Goal: Task Accomplishment & Management: Complete application form

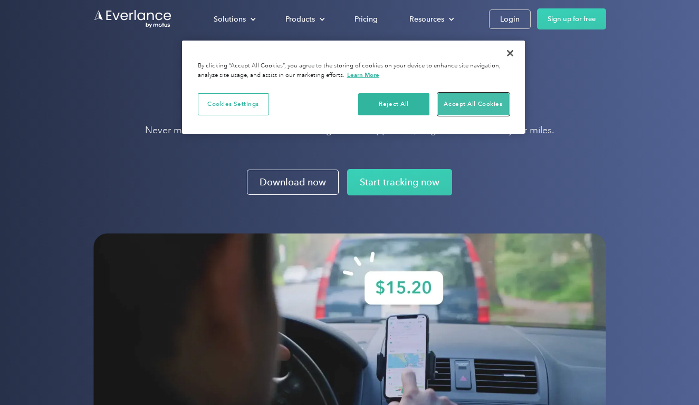
click at [442, 109] on button "Accept All Cookies" at bounding box center [473, 104] width 71 height 22
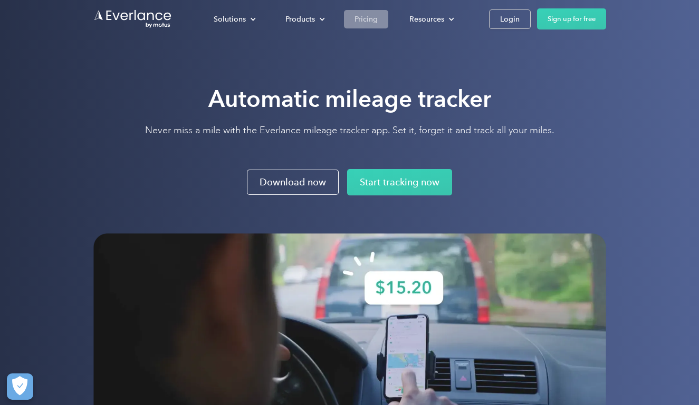
click at [359, 17] on div "Pricing" at bounding box center [365, 19] width 23 height 13
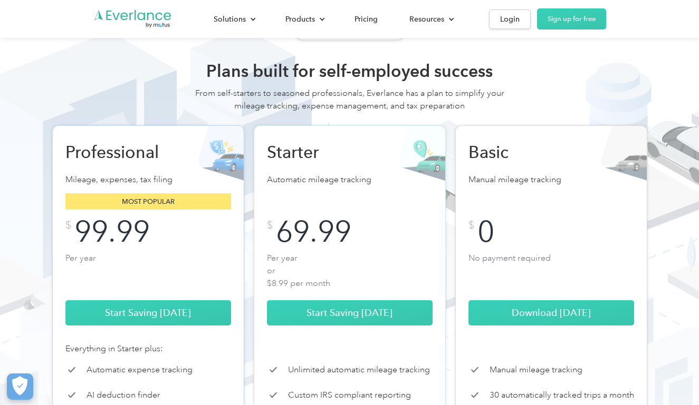
scroll to position [14, 0]
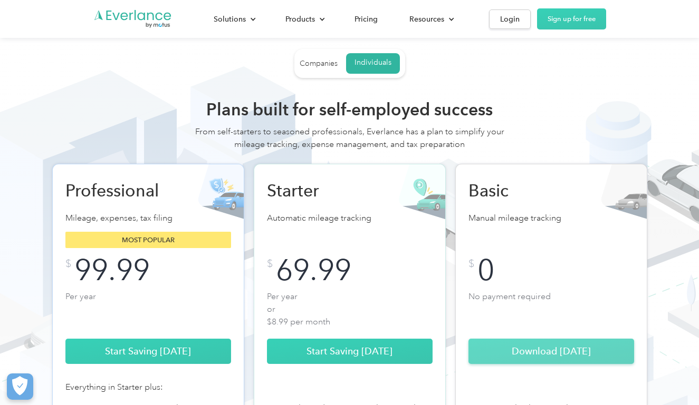
click at [486, 363] on link "Download Today" at bounding box center [551, 351] width 166 height 25
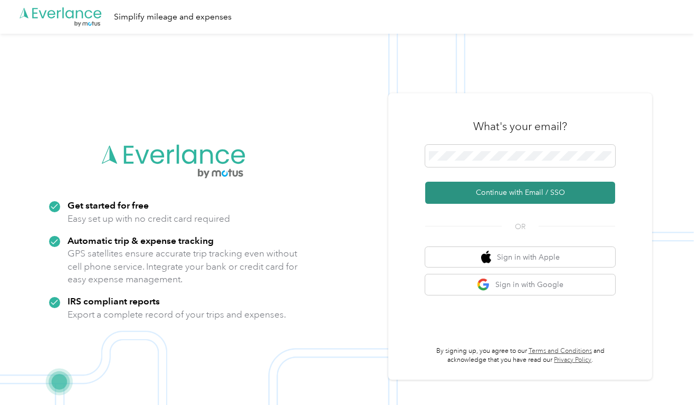
click at [490, 195] on button "Continue with Email / SSO" at bounding box center [520, 193] width 190 height 22
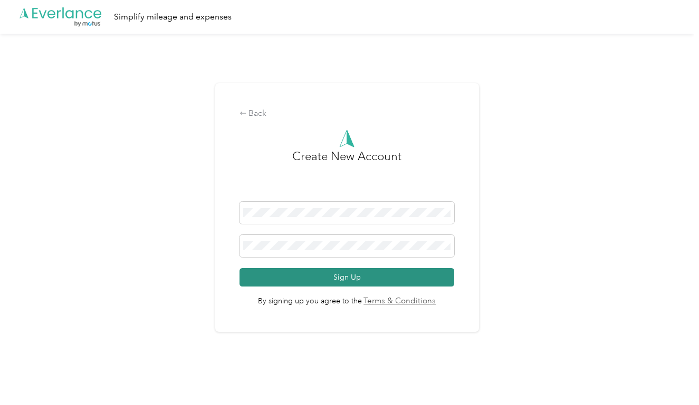
click at [336, 277] on button "Sign Up" at bounding box center [346, 277] width 215 height 18
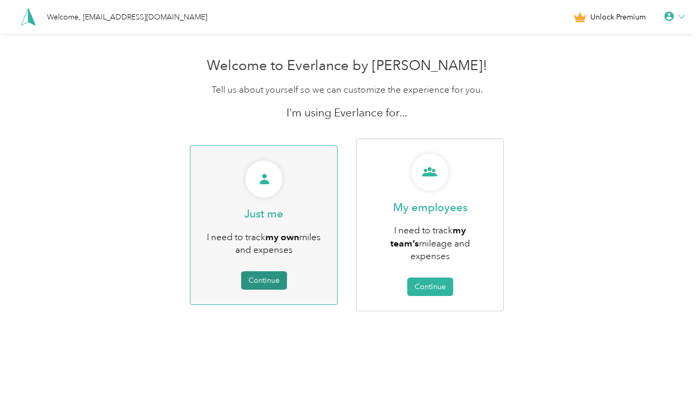
click at [274, 276] on button "Continue" at bounding box center [264, 281] width 46 height 18
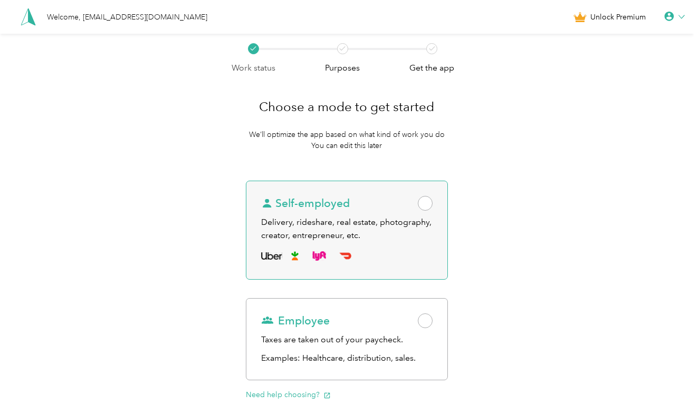
click at [427, 199] on span at bounding box center [425, 203] width 15 height 15
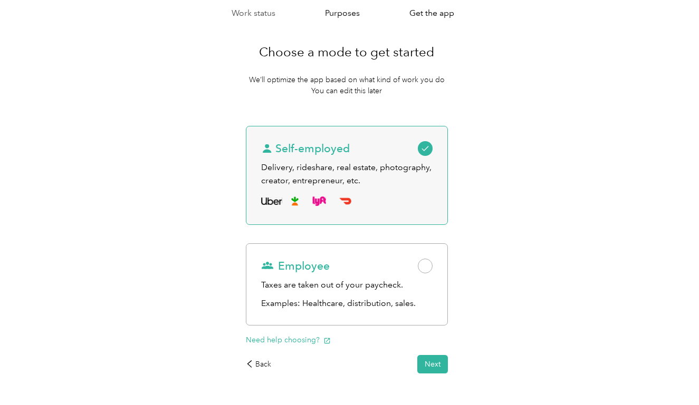
scroll to position [90, 0]
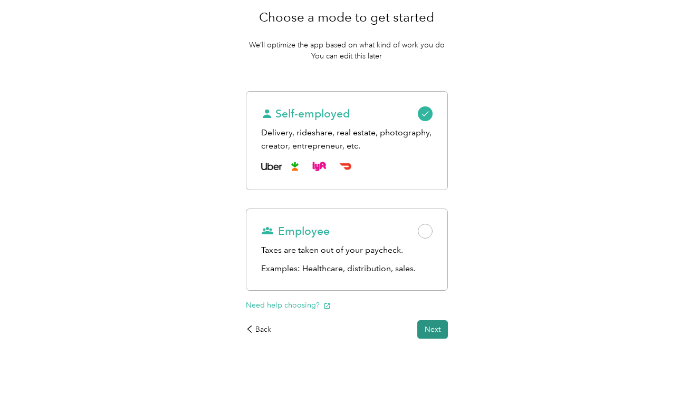
click at [430, 329] on button "Next" at bounding box center [432, 330] width 31 height 18
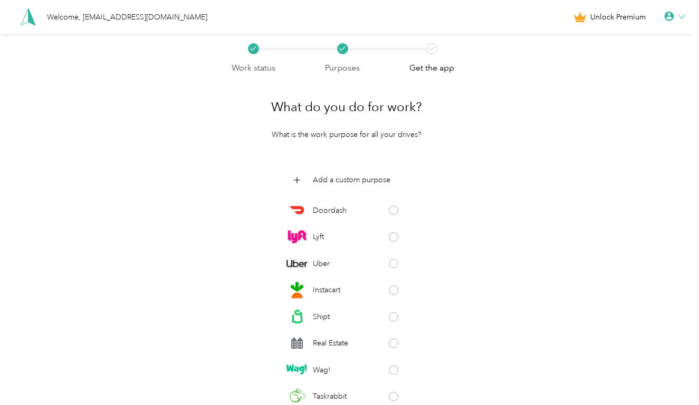
click at [430, 329] on div "Add a custom purpose Doordash Lyft Uber Instacart Shipt Real Estate Wag! Taskra…" at bounding box center [346, 286] width 201 height 233
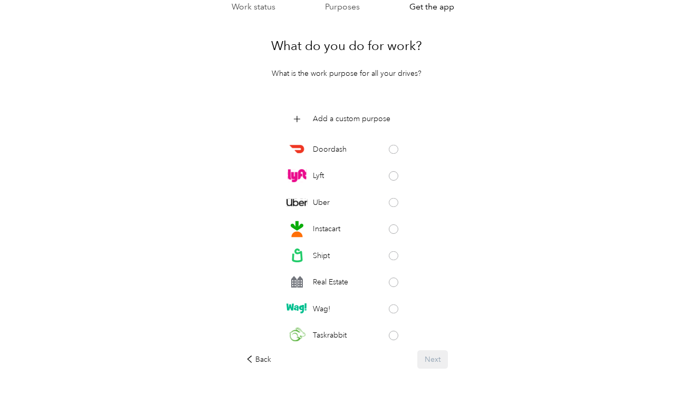
scroll to position [91, 0]
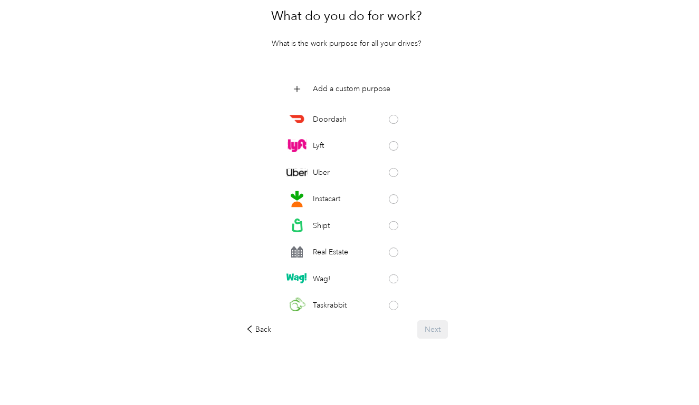
click at [430, 329] on div "Back Next" at bounding box center [346, 330] width 201 height 18
click at [396, 251] on span at bounding box center [393, 252] width 9 height 9
click at [440, 326] on button "Next" at bounding box center [432, 330] width 31 height 18
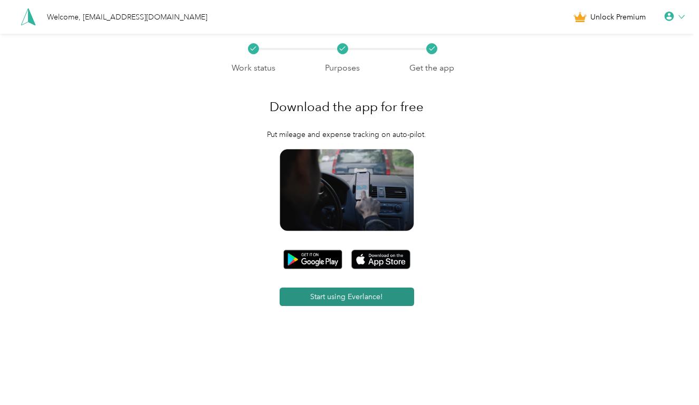
click at [385, 299] on button "Start using Everlance!" at bounding box center [346, 297] width 134 height 18
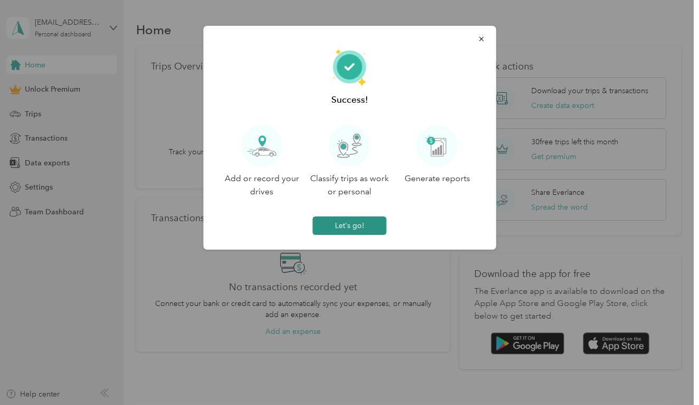
click at [368, 224] on button "Let's go!" at bounding box center [350, 226] width 74 height 18
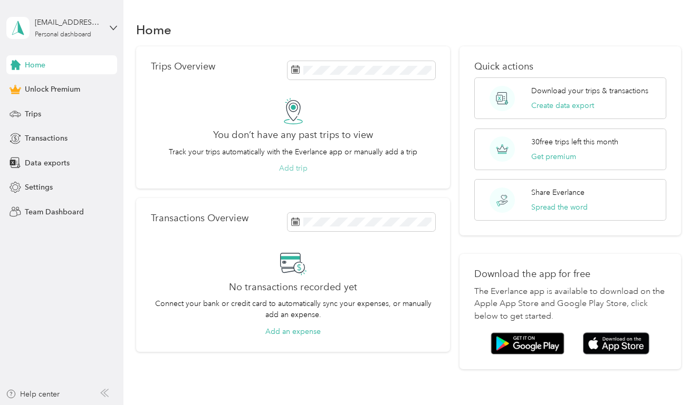
click at [299, 169] on button "Add trip" at bounding box center [293, 168] width 28 height 11
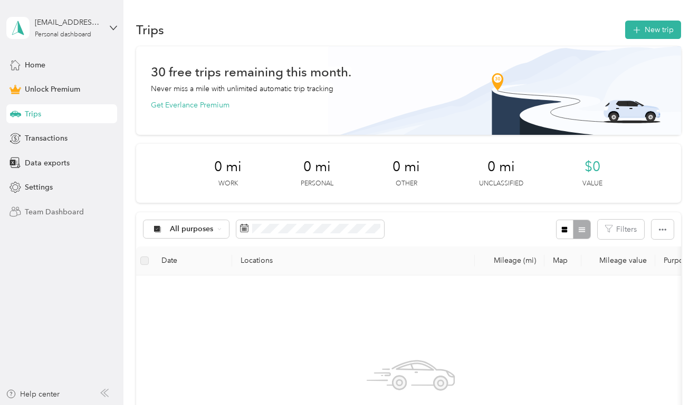
click at [69, 211] on span "Team Dashboard" at bounding box center [54, 212] width 59 height 11
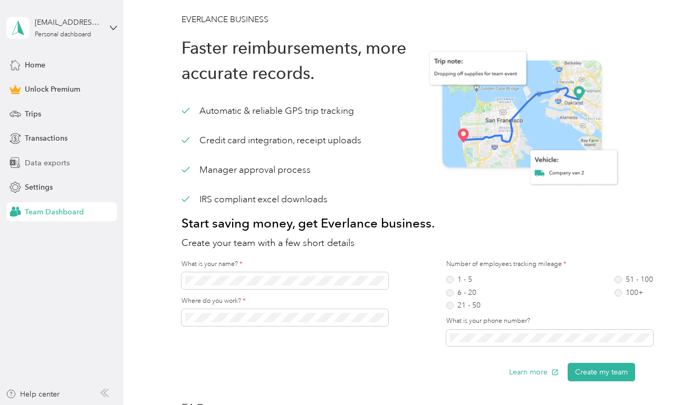
click at [60, 158] on span "Data exports" at bounding box center [47, 163] width 45 height 11
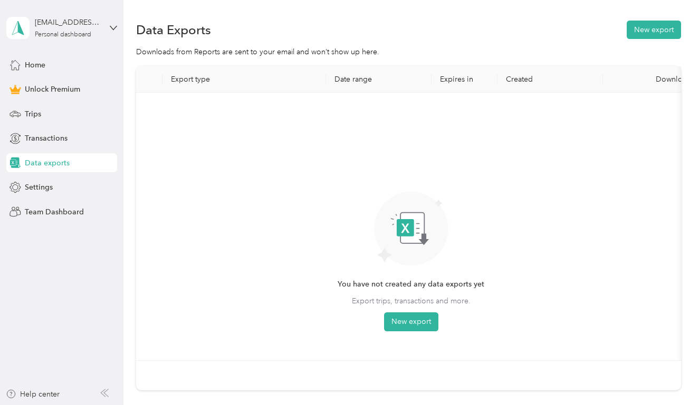
click at [45, 100] on div "Home Unlock Premium Trips Transactions Data exports Settings Team Dashboard" at bounding box center [61, 138] width 111 height 166
click at [45, 92] on span "Unlock Premium" at bounding box center [52, 89] width 55 height 11
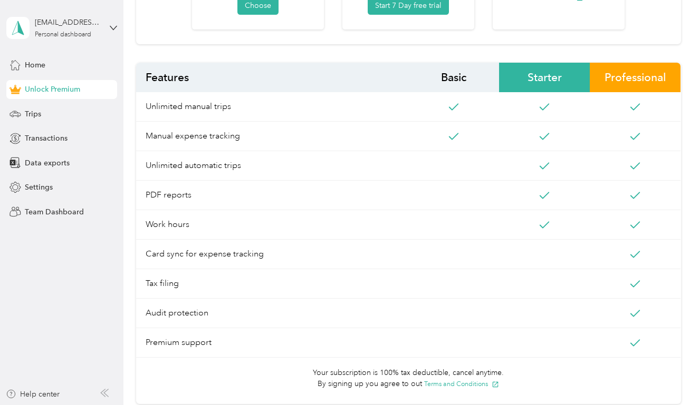
scroll to position [411, 0]
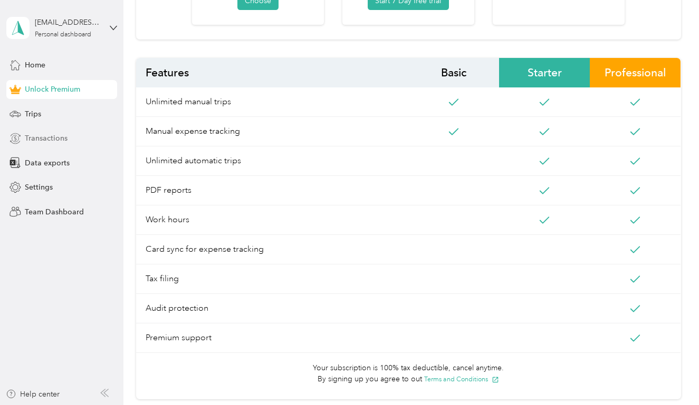
click at [69, 138] on div "Transactions" at bounding box center [61, 138] width 111 height 19
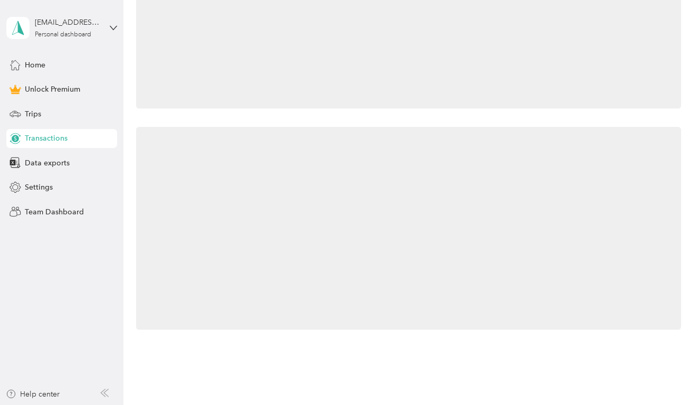
scroll to position [200, 0]
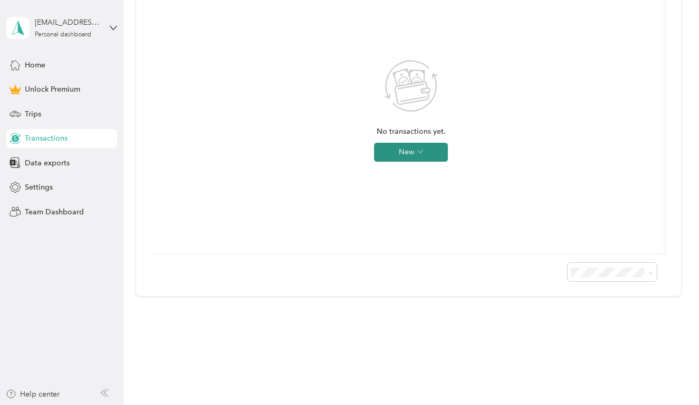
click at [395, 156] on button "New" at bounding box center [411, 152] width 74 height 19
click at [415, 178] on li "Expense" at bounding box center [420, 172] width 55 height 18
click at [404, 173] on icon at bounding box center [404, 172] width 7 height 7
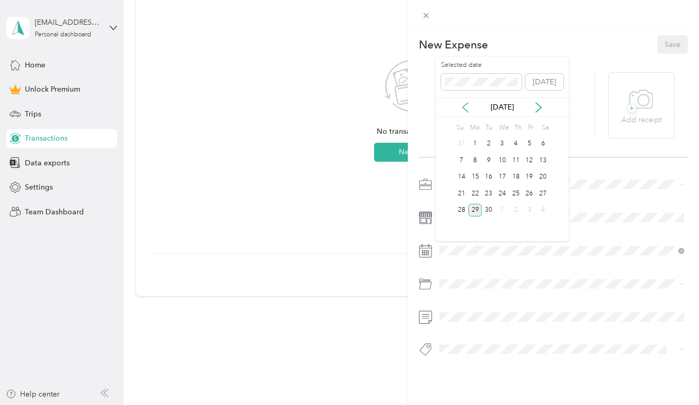
click at [466, 111] on icon at bounding box center [465, 107] width 11 height 11
click at [466, 112] on icon at bounding box center [465, 107] width 11 height 11
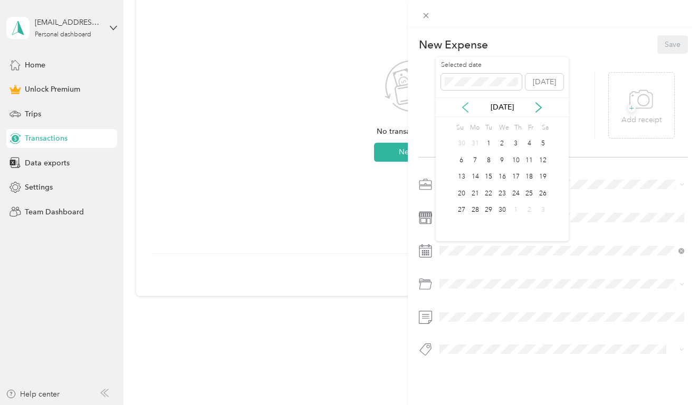
click at [466, 112] on icon at bounding box center [465, 107] width 11 height 11
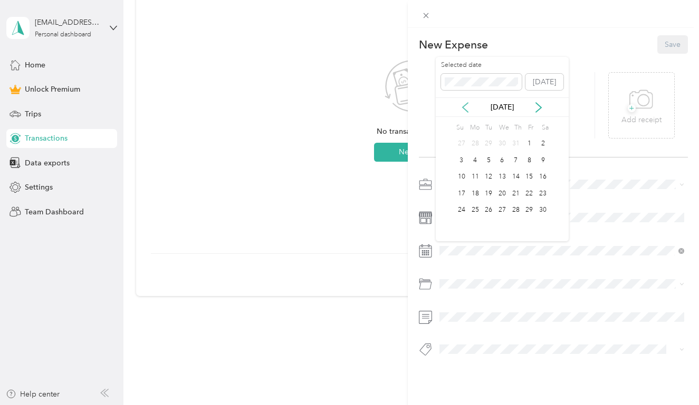
click at [466, 112] on icon at bounding box center [465, 107] width 11 height 11
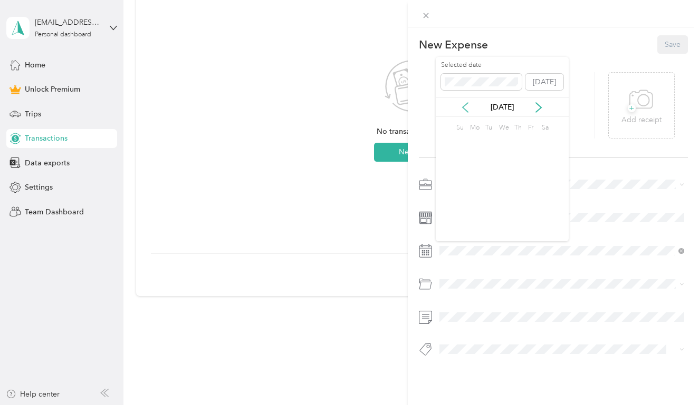
click at [466, 112] on icon at bounding box center [465, 107] width 11 height 11
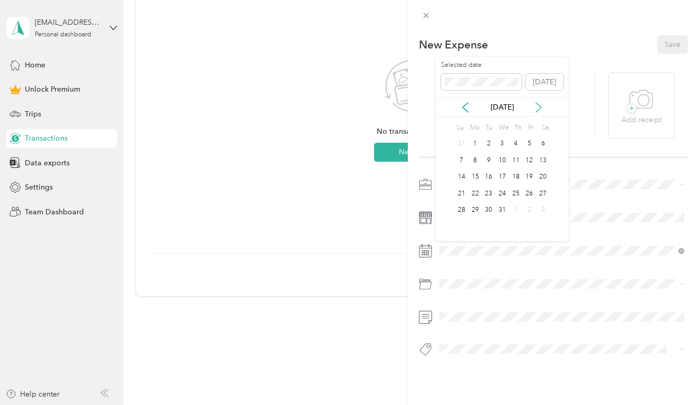
click at [540, 104] on icon at bounding box center [538, 107] width 11 height 11
click at [539, 104] on icon at bounding box center [538, 107] width 11 height 11
